Goal: Information Seeking & Learning: Learn about a topic

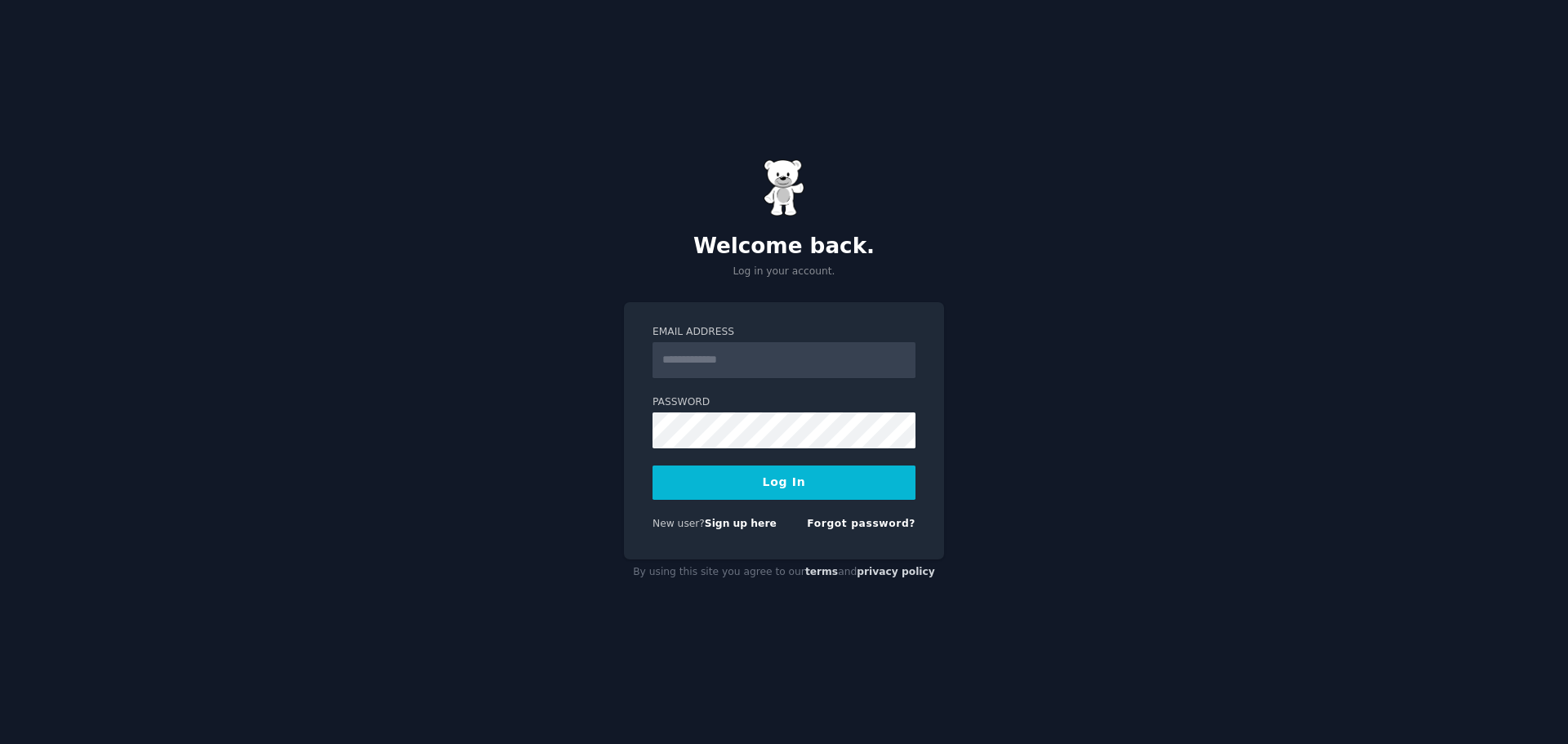
click at [739, 364] on input "Email Address" at bounding box center [783, 360] width 263 height 36
type input "**********"
click at [652, 465] on button "Log In" at bounding box center [783, 482] width 263 height 34
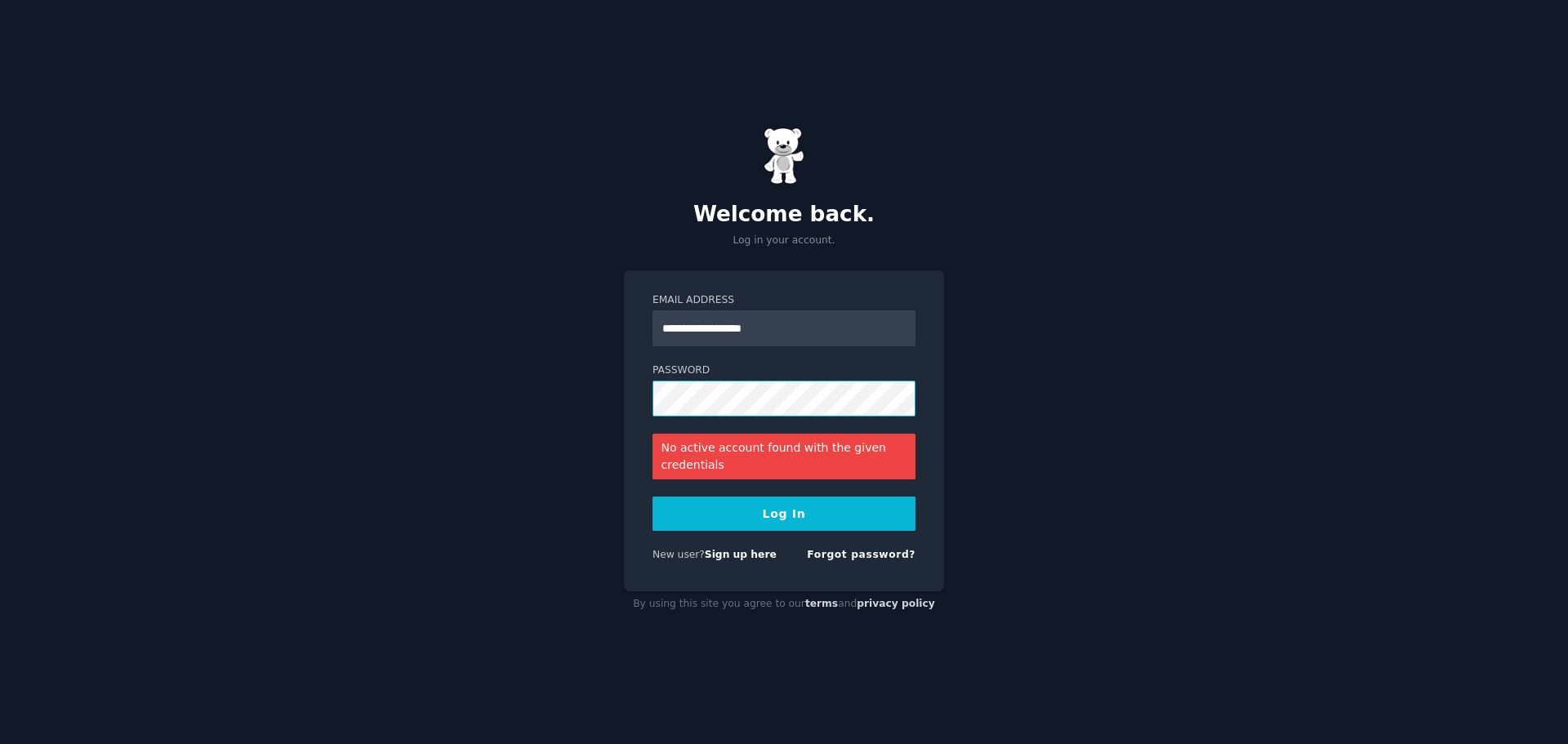
click at [652, 496] on button "Log In" at bounding box center [783, 513] width 263 height 34
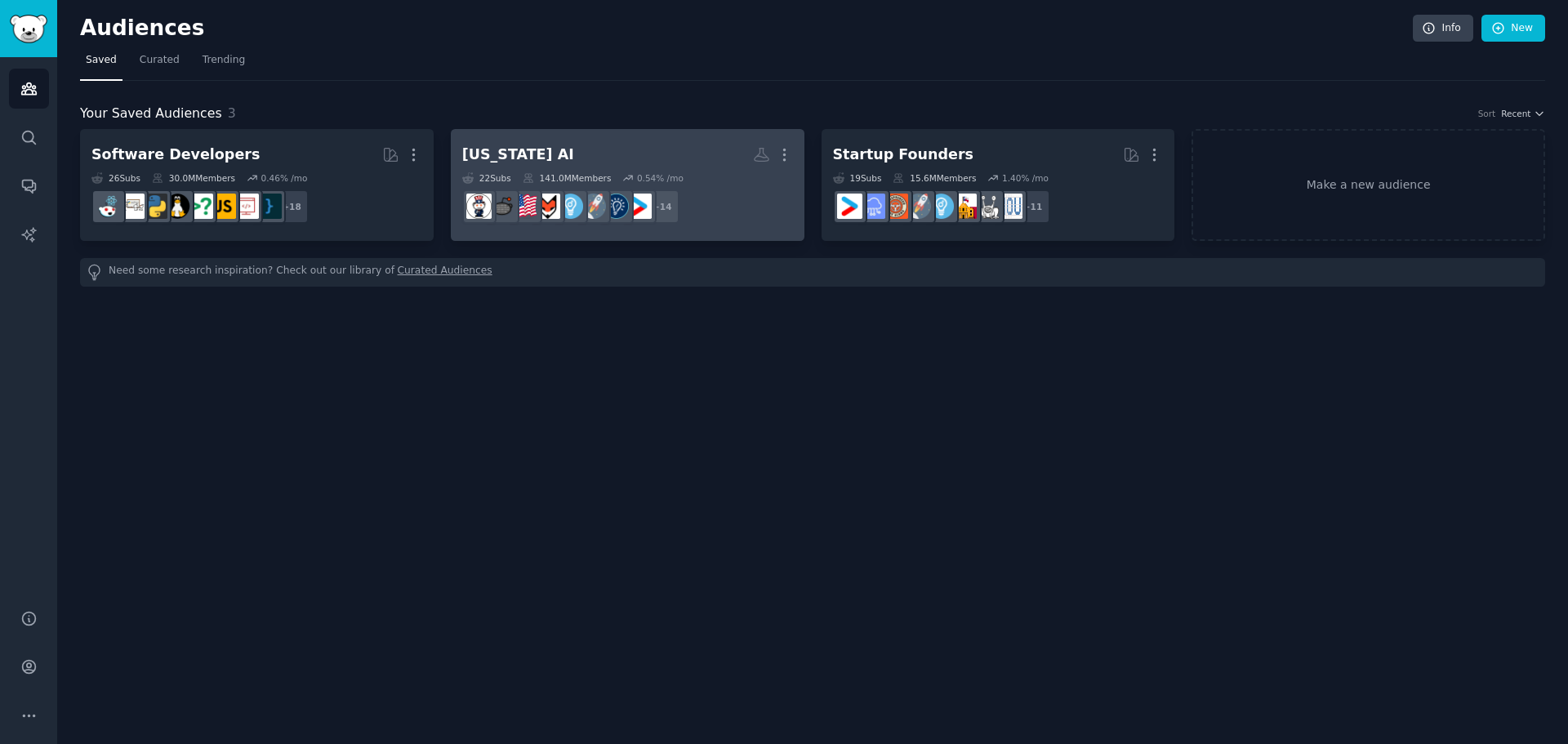
click at [622, 143] on h2 "[US_STATE] AI Custom Audience More" at bounding box center [627, 155] width 331 height 29
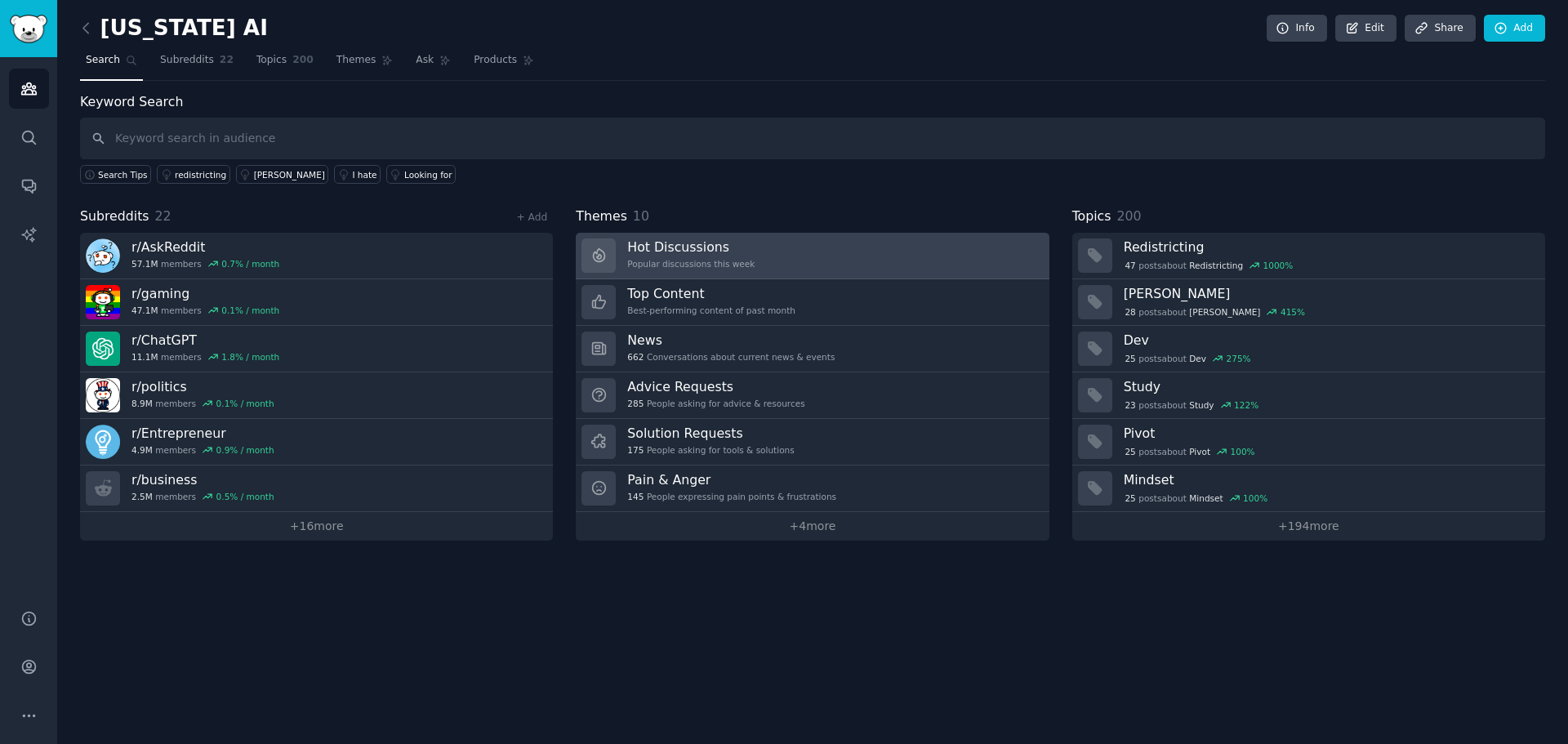
click at [725, 249] on h3 "Hot Discussions" at bounding box center [690, 247] width 127 height 17
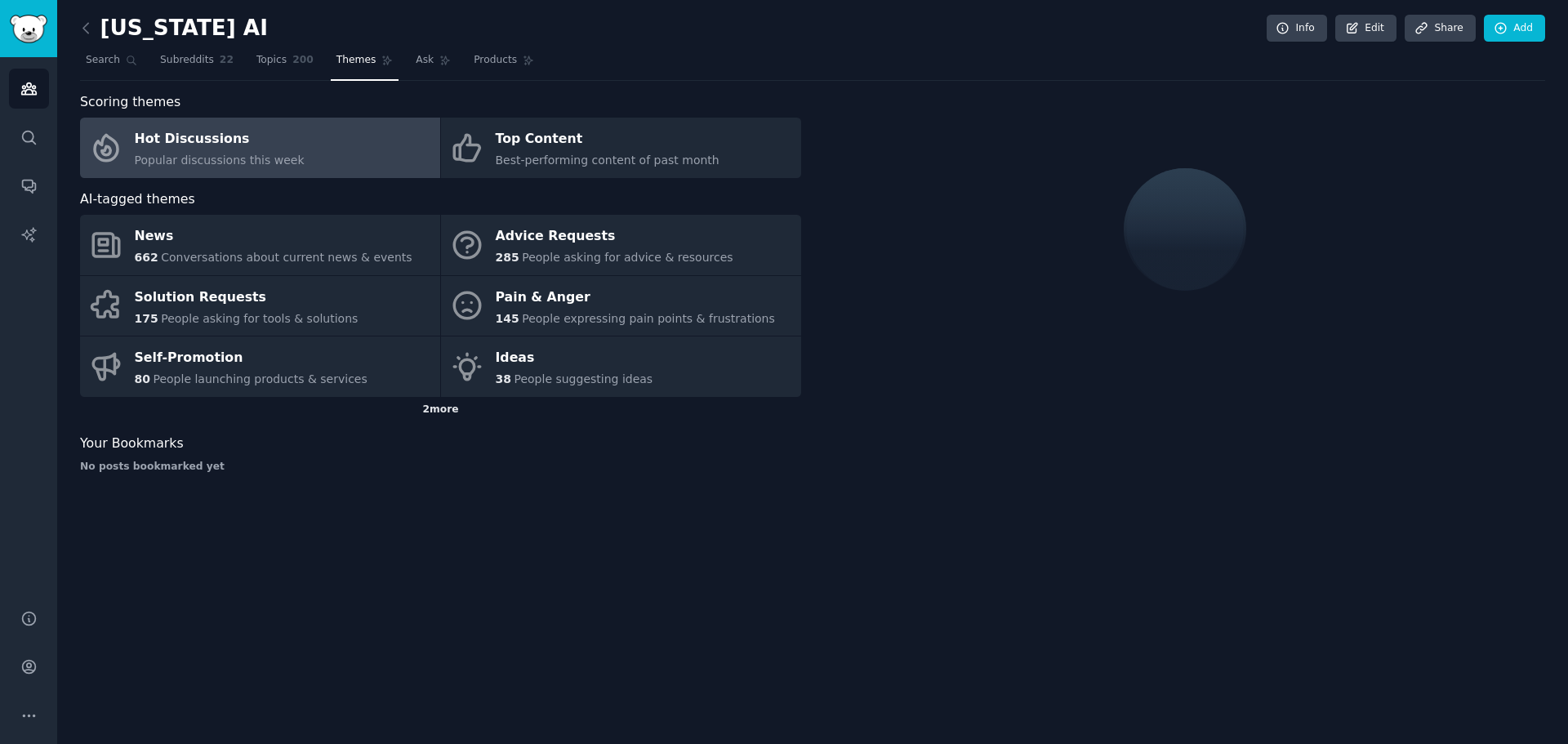
click at [437, 410] on div "2 more" at bounding box center [440, 409] width 721 height 26
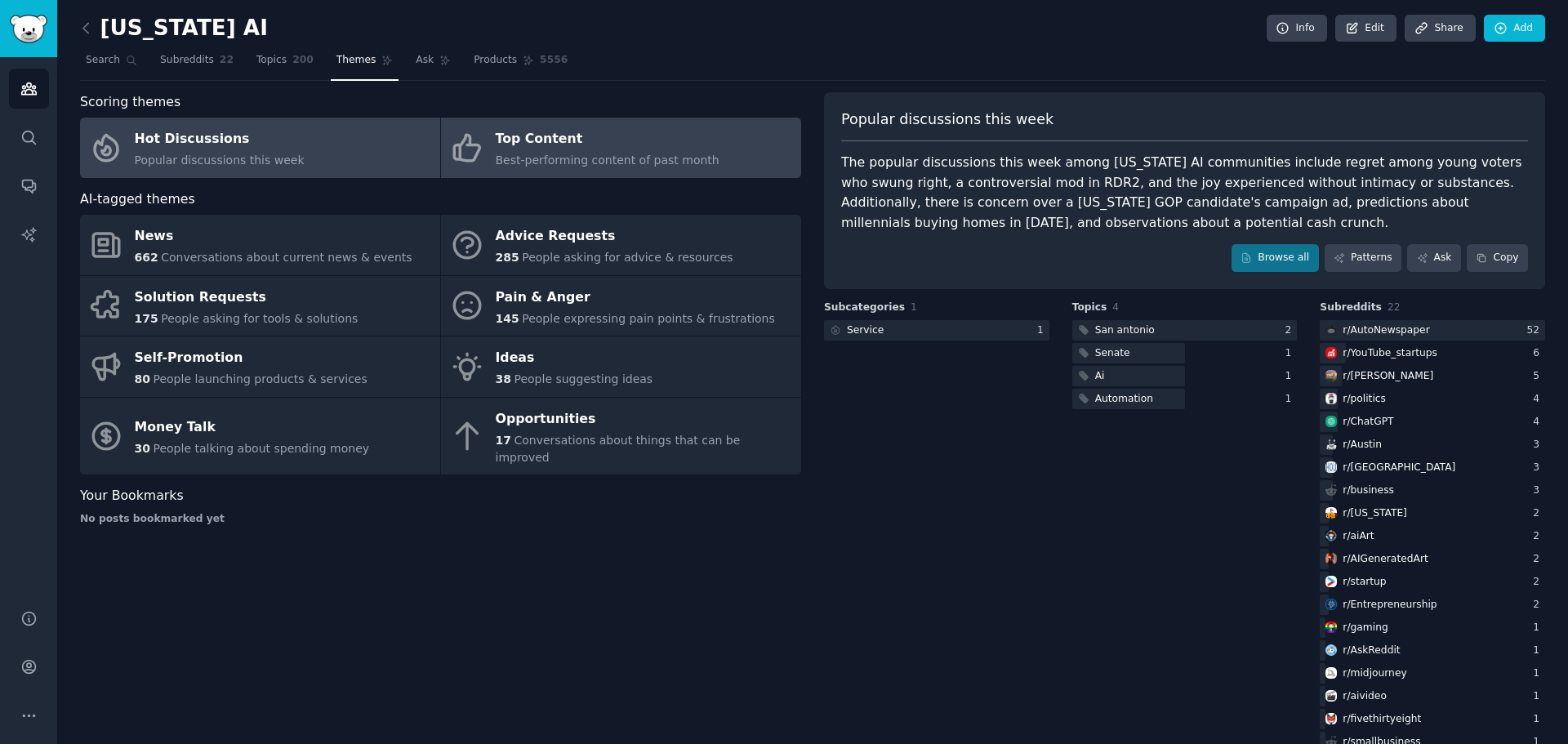
click at [583, 151] on div "Top Content" at bounding box center [607, 139] width 224 height 26
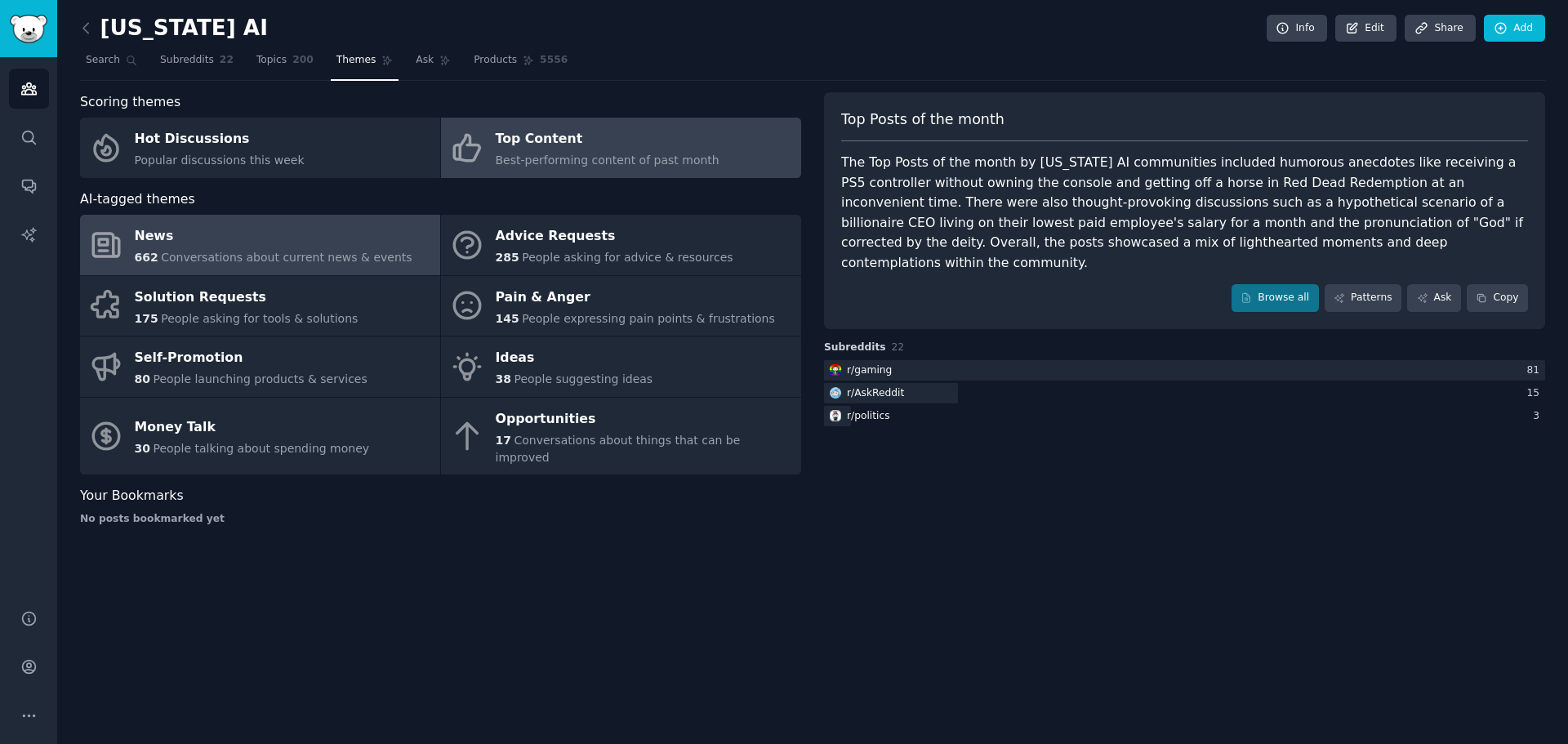
click at [180, 258] on span "Conversations about current news & events" at bounding box center [286, 257] width 250 height 13
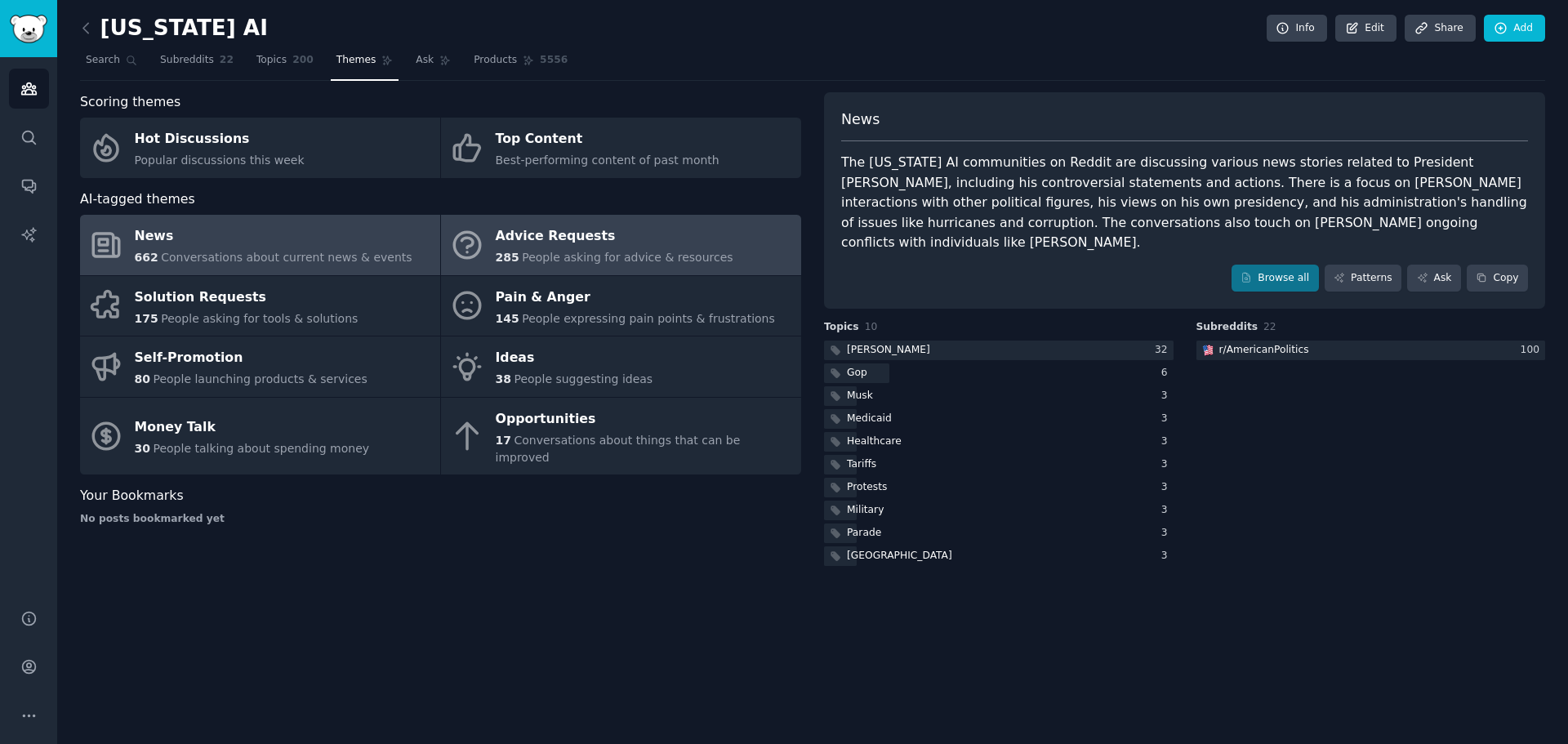
click at [638, 219] on link "Advice Requests 285 People asking for advice & resources" at bounding box center [621, 245] width 360 height 61
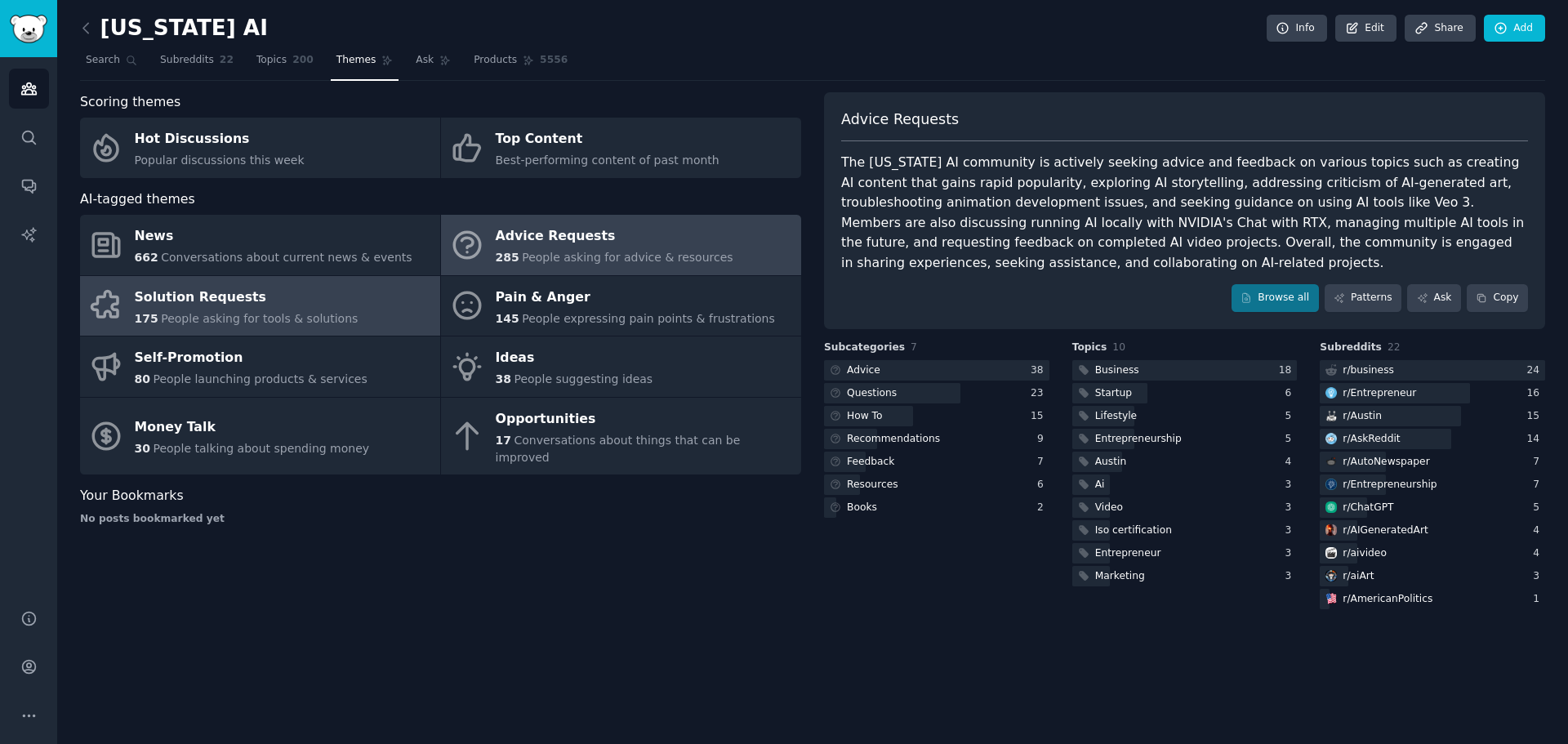
click at [302, 305] on div "Solution Requests" at bounding box center [246, 297] width 224 height 26
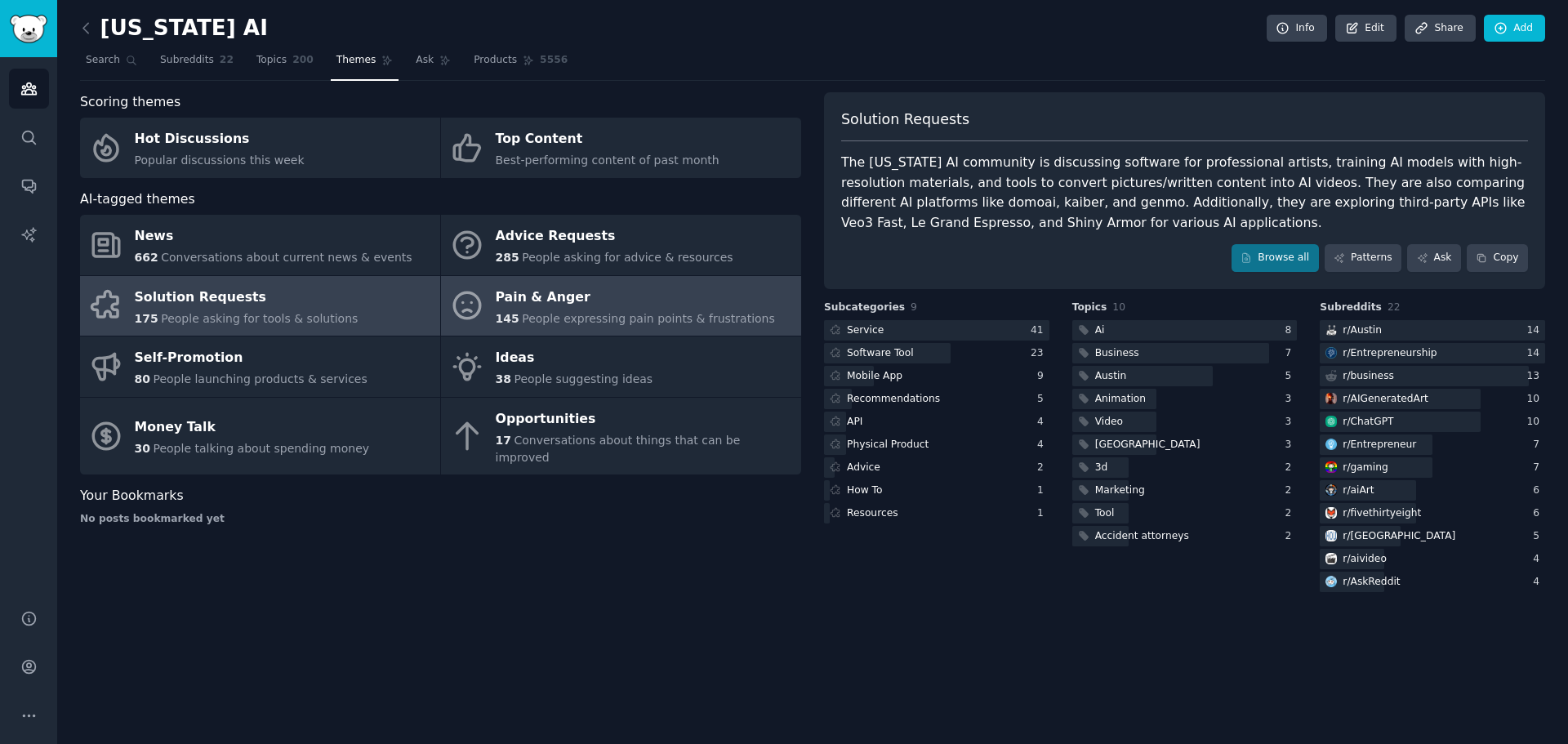
click at [552, 308] on div "Pain & Anger" at bounding box center [634, 297] width 279 height 26
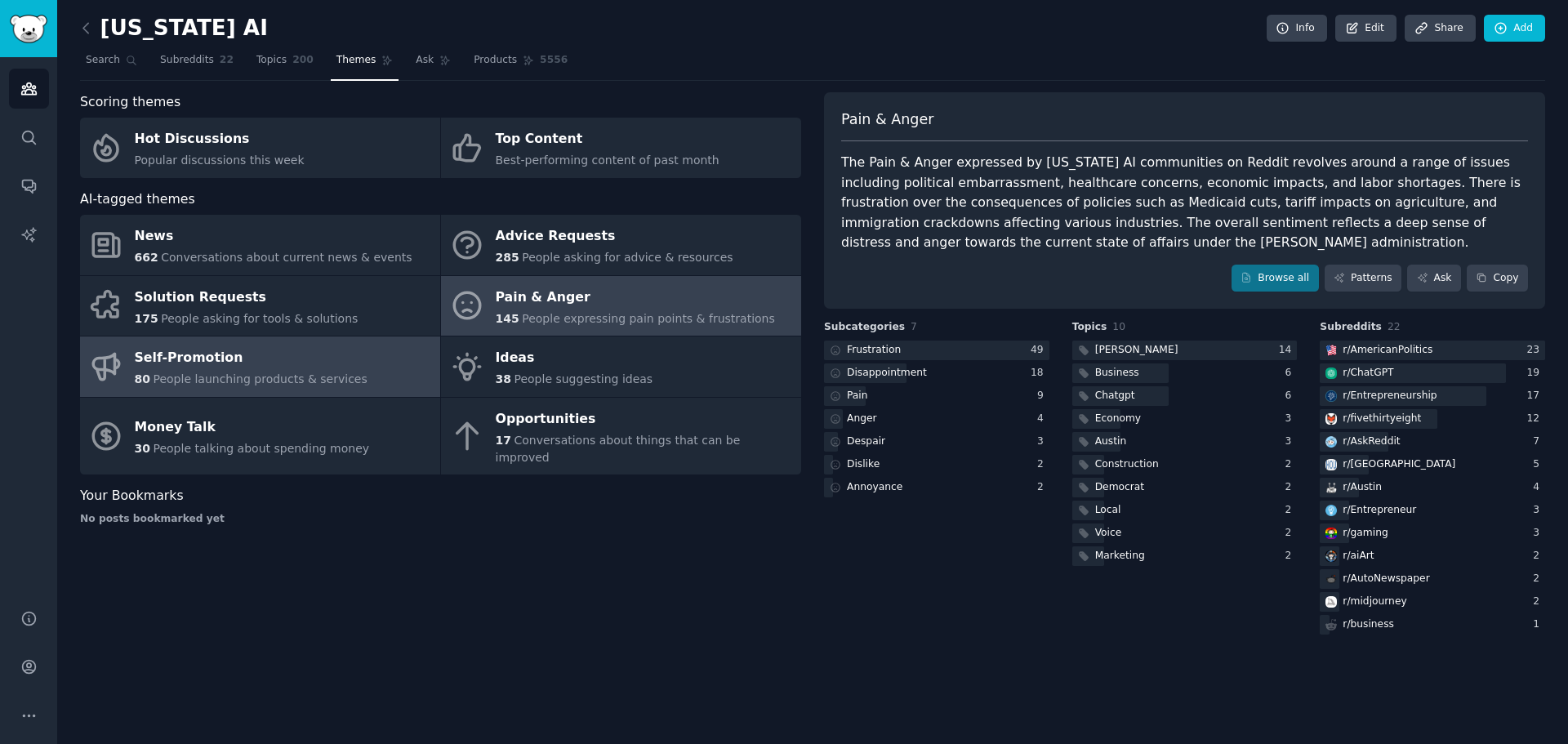
click at [163, 356] on div "Self-Promotion" at bounding box center [250, 358] width 233 height 26
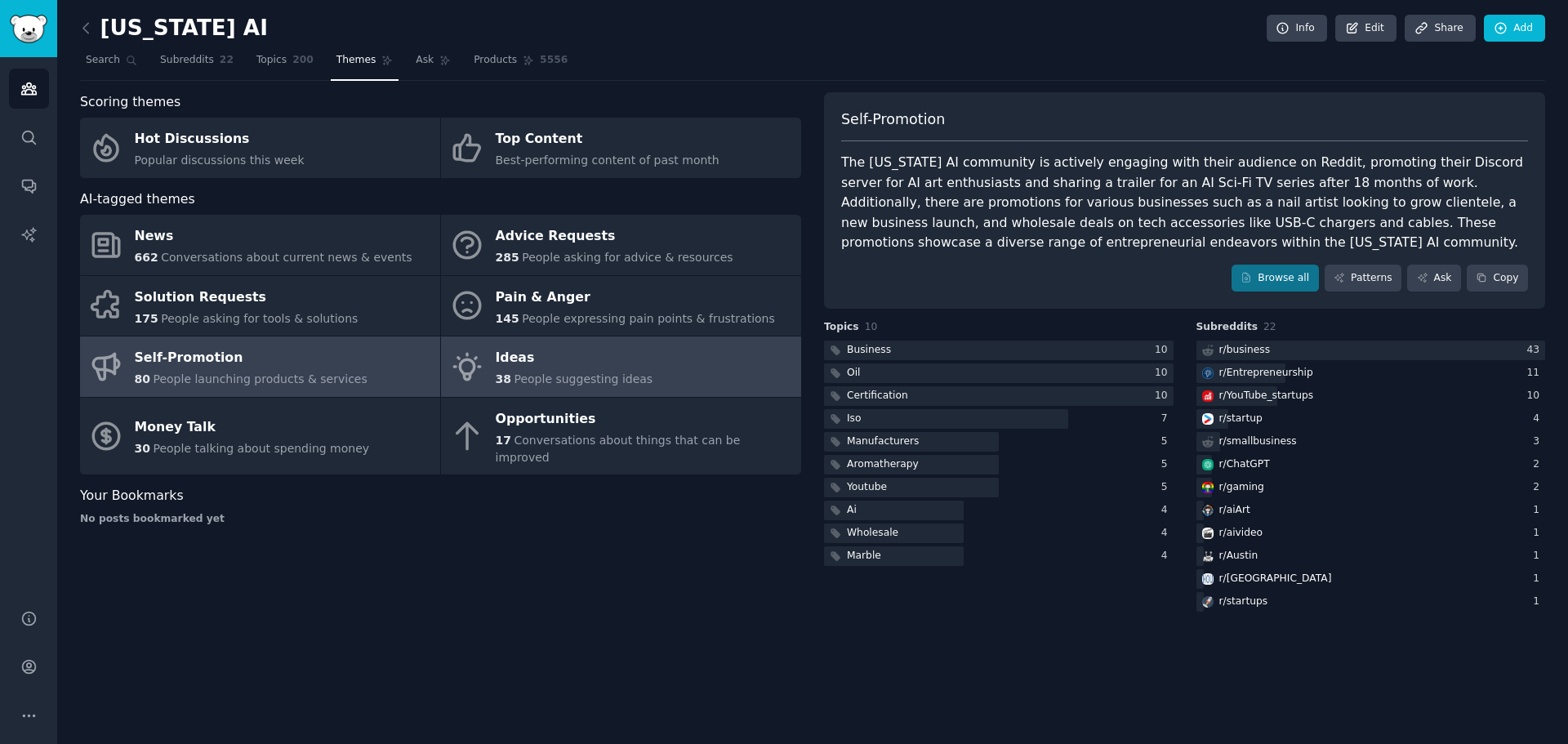
click at [547, 359] on div "Ideas" at bounding box center [574, 358] width 158 height 26
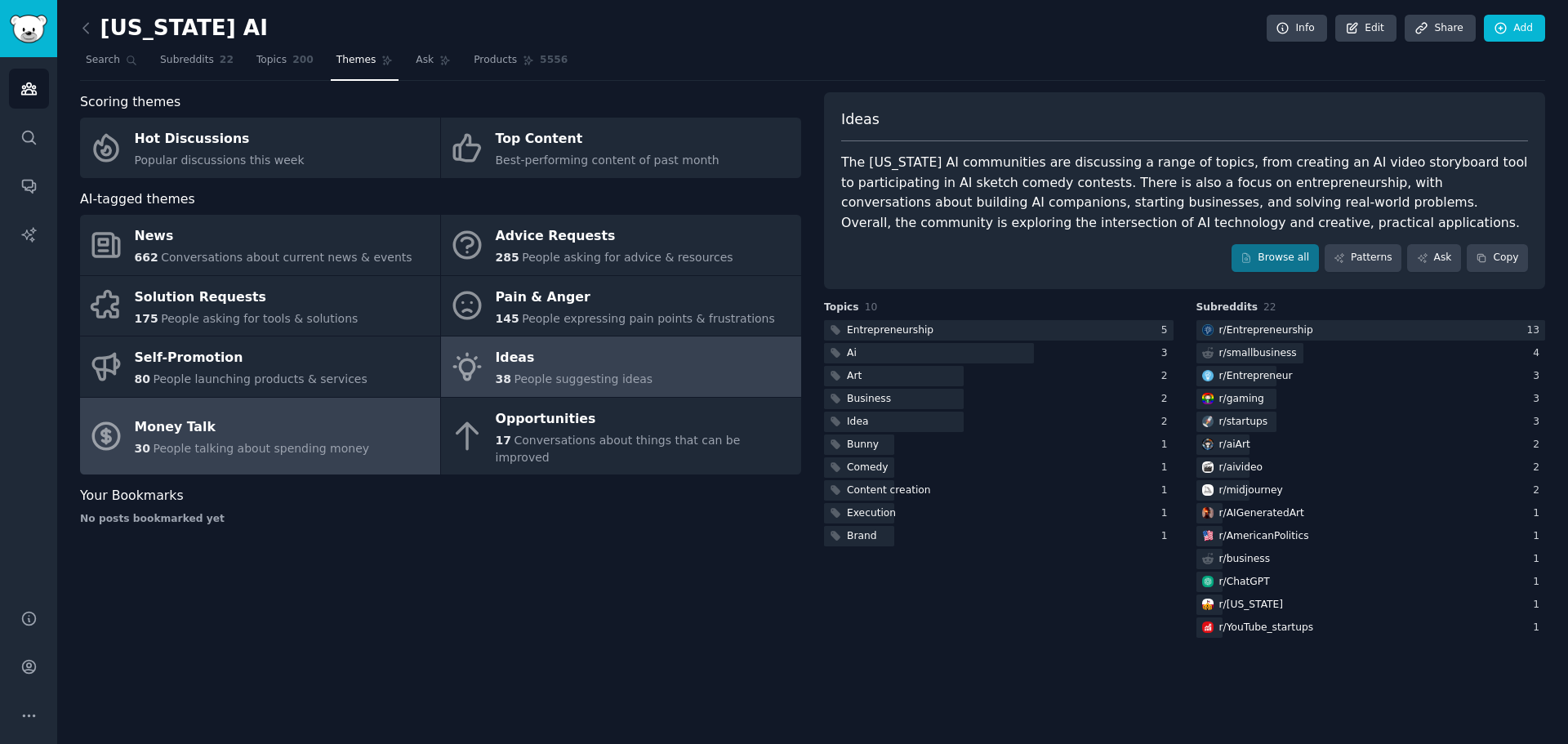
click at [224, 426] on div "Money Talk" at bounding box center [252, 428] width 235 height 26
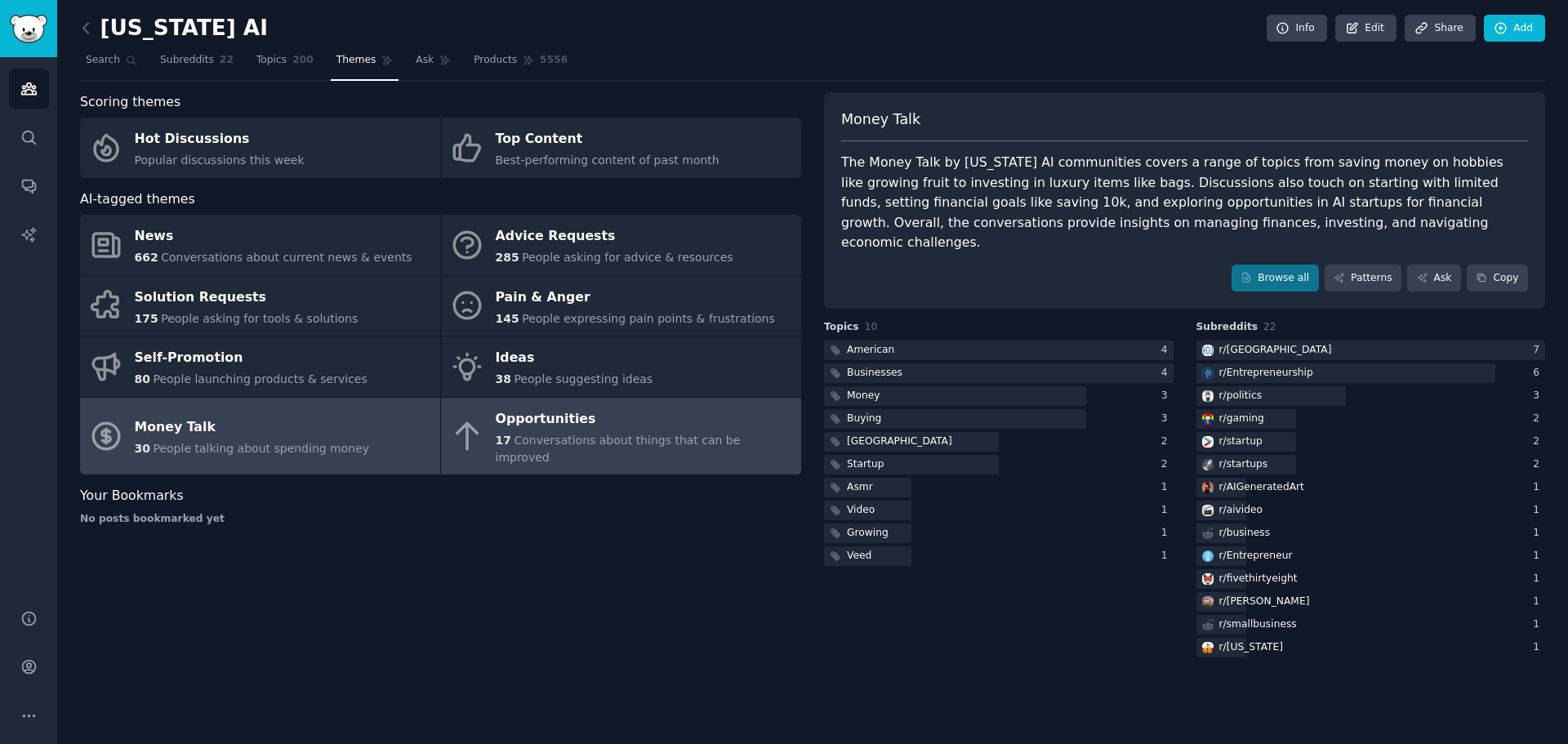
click at [575, 416] on div "Opportunities" at bounding box center [644, 419] width 298 height 26
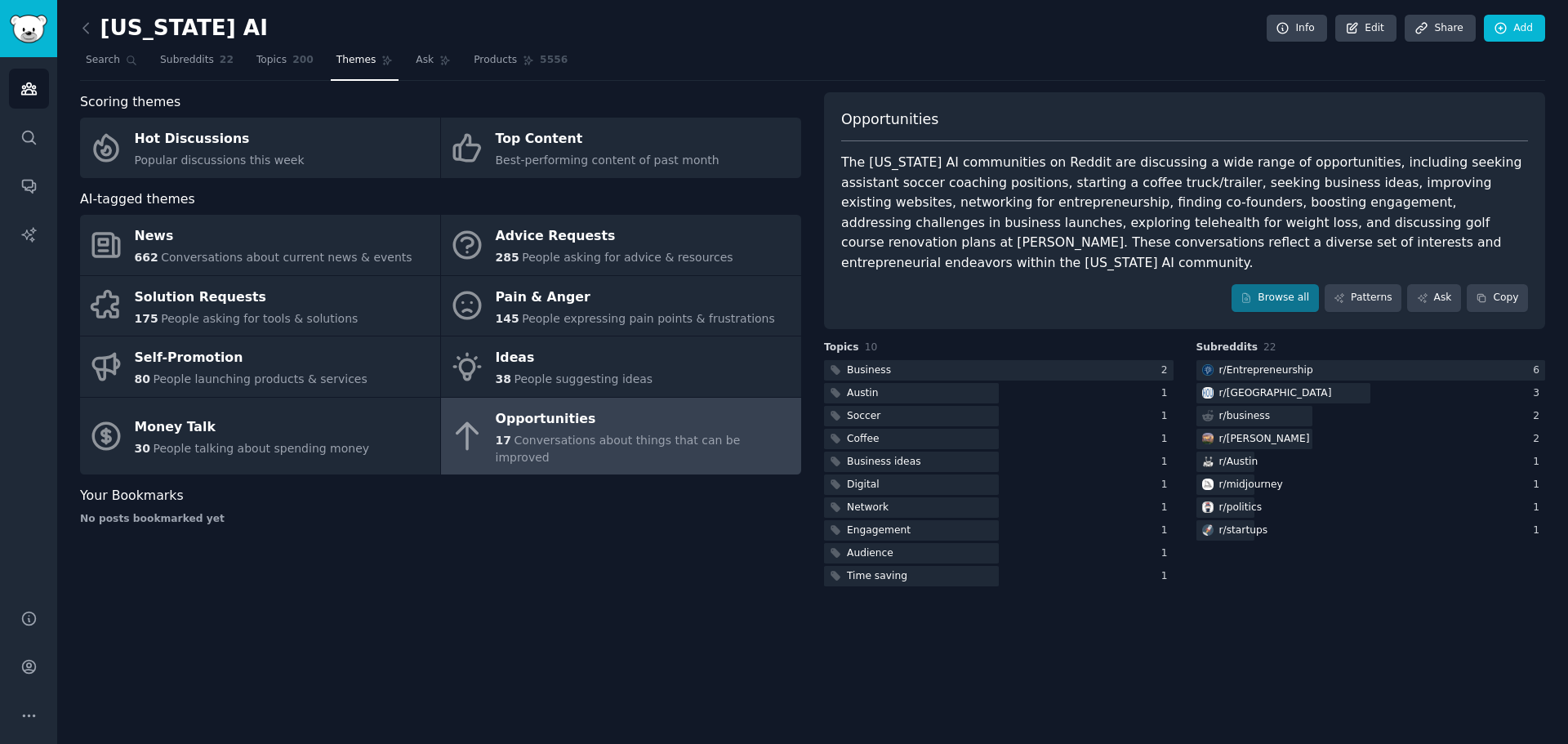
click at [651, 626] on div "[US_STATE] AI Info Edit Share Add Search Subreddits 22 Topics 200 Themes Ask Pr…" at bounding box center [813, 372] width 1511 height 744
click at [86, 27] on icon at bounding box center [86, 28] width 17 height 17
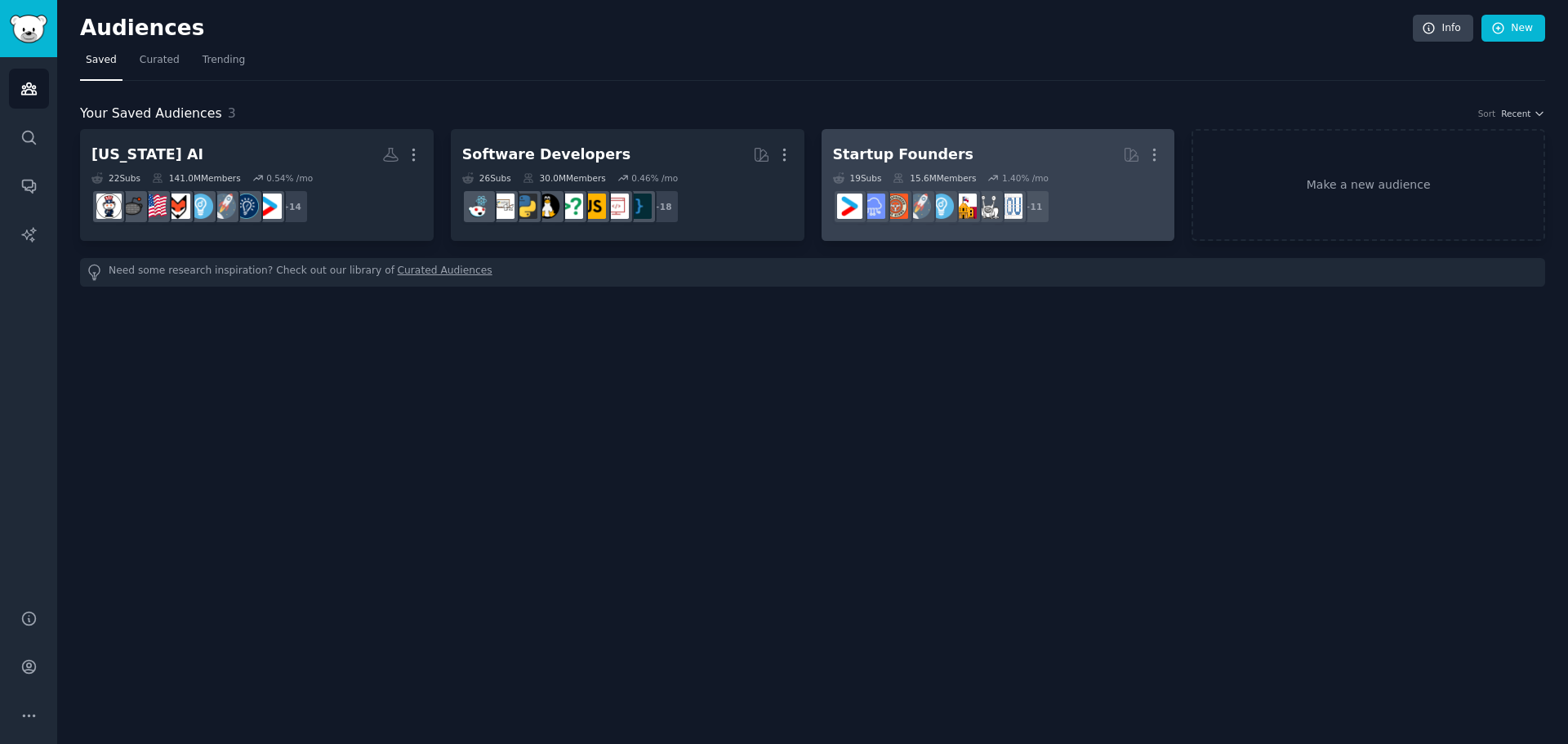
click at [1048, 143] on h2 "Startup Founders More" at bounding box center [998, 155] width 331 height 29
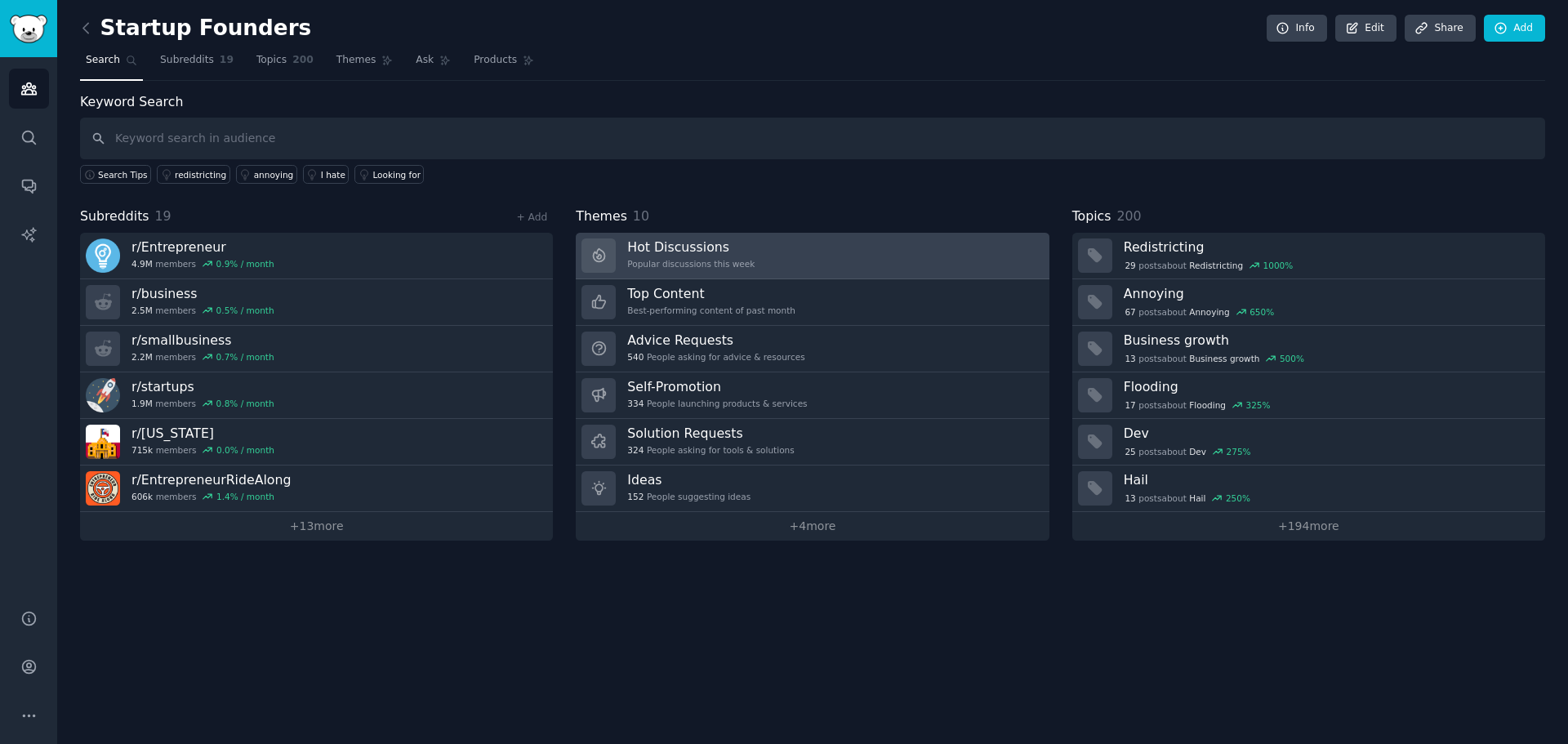
click at [754, 259] on link "Hot Discussions Popular discussions this week" at bounding box center [812, 256] width 473 height 46
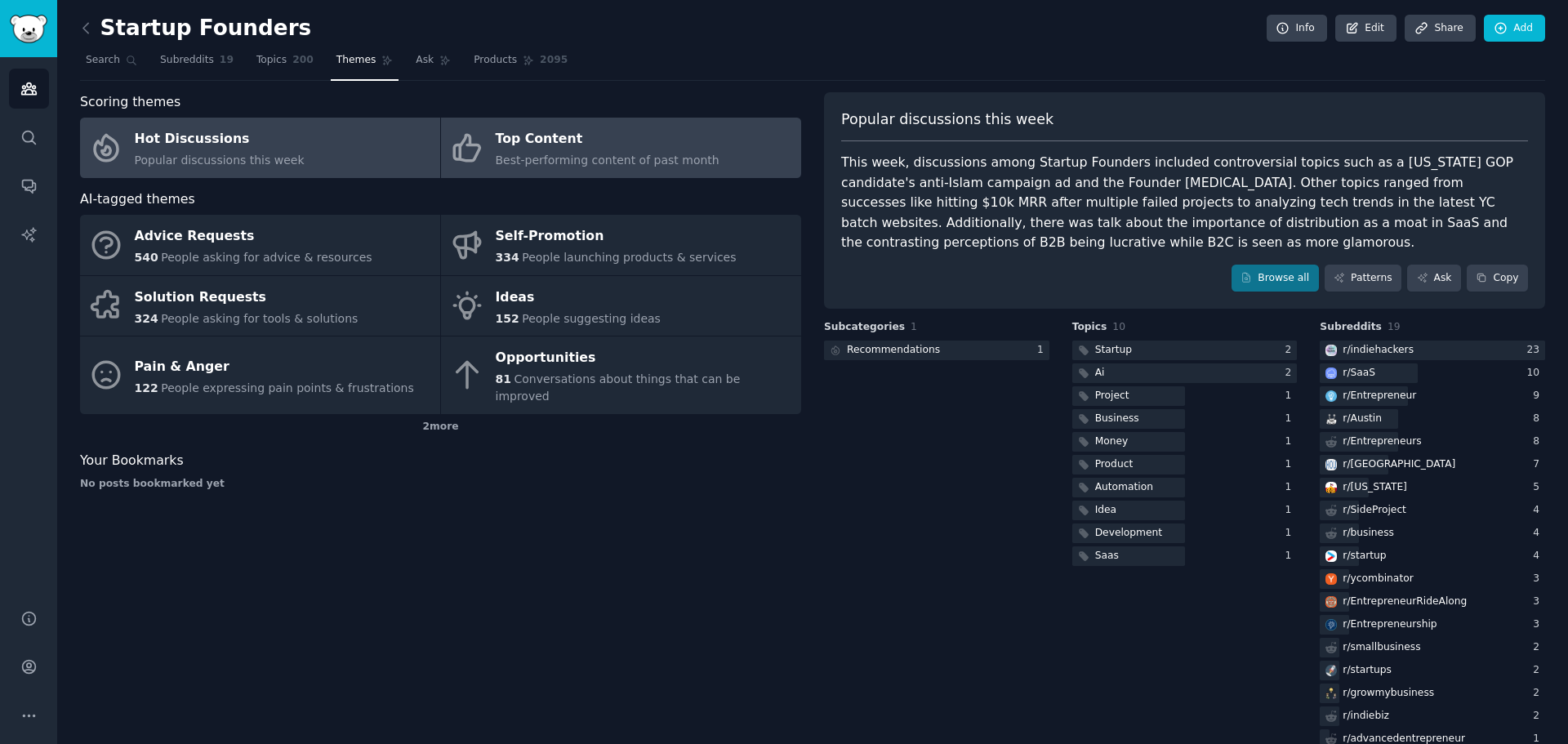
click at [505, 147] on div "Top Content" at bounding box center [607, 139] width 224 height 26
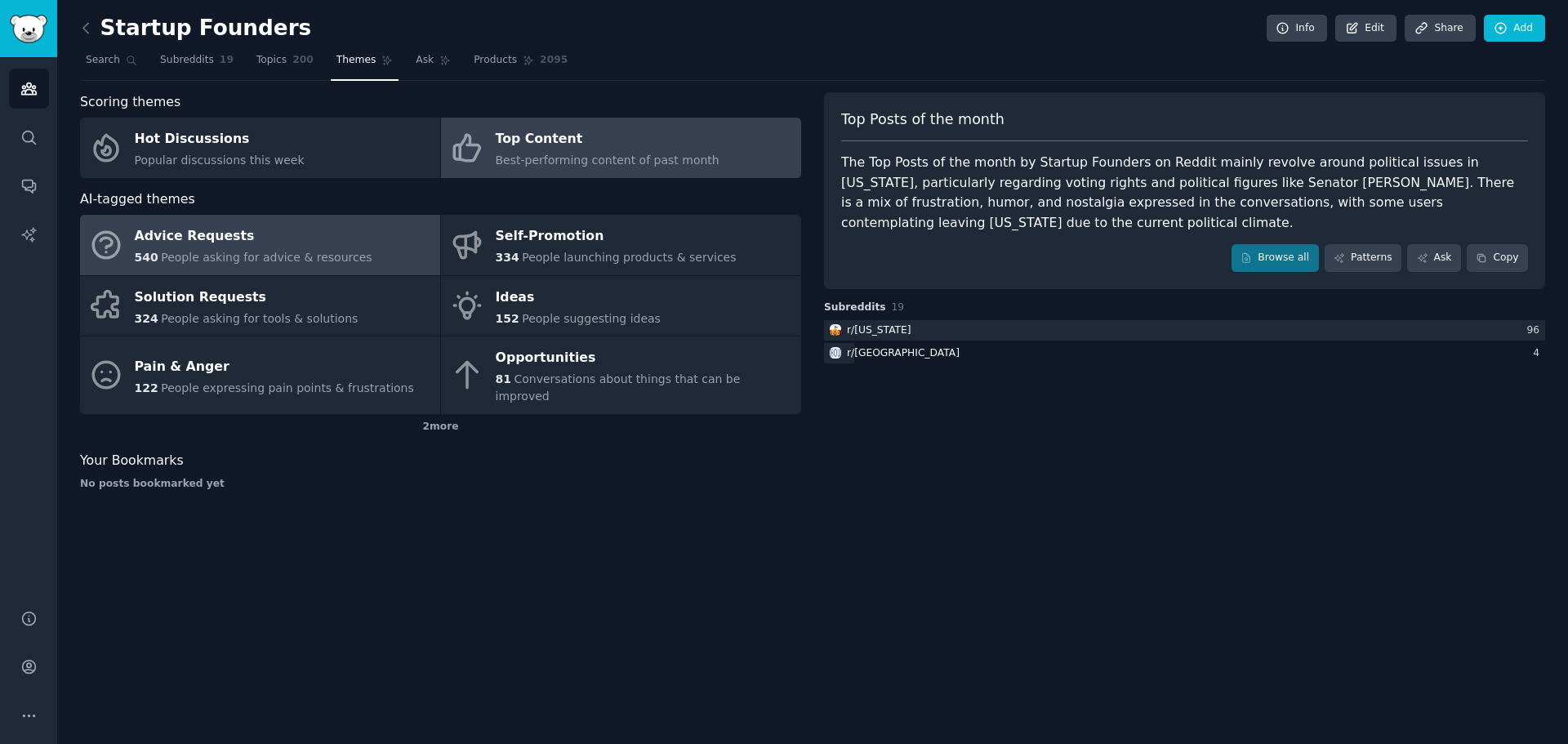
click at [259, 264] on span "People asking for advice & resources" at bounding box center [266, 257] width 210 height 13
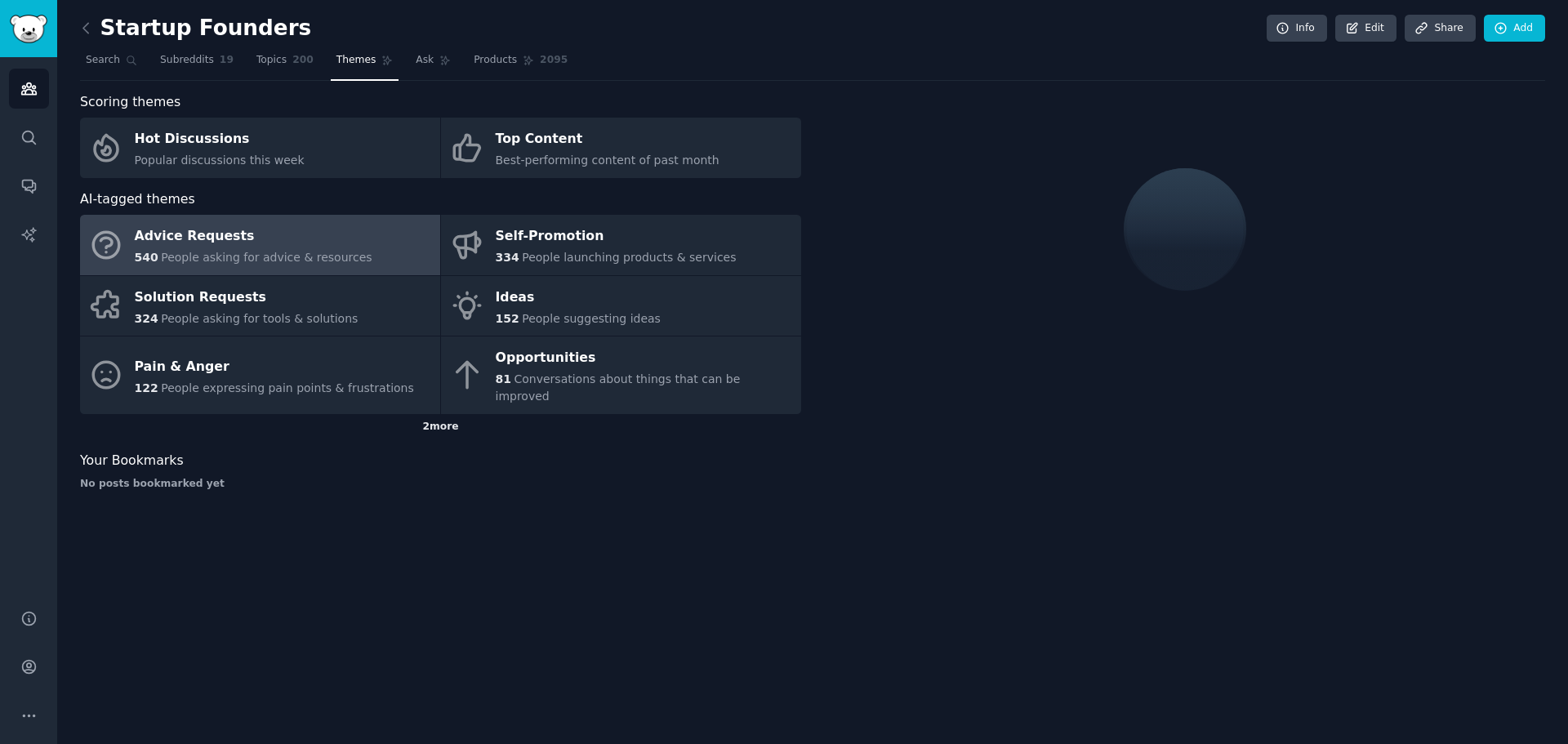
click at [445, 415] on div "2 more" at bounding box center [440, 427] width 721 height 26
